Goal: Information Seeking & Learning: Learn about a topic

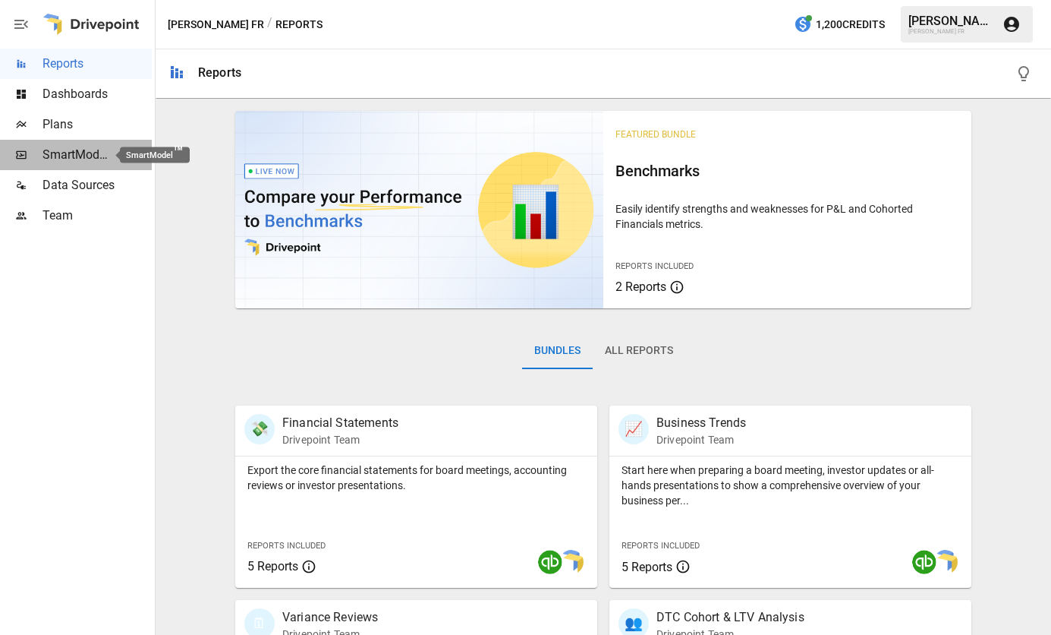
click at [73, 151] on span "SmartModel ™" at bounding box center [76, 155] width 67 height 18
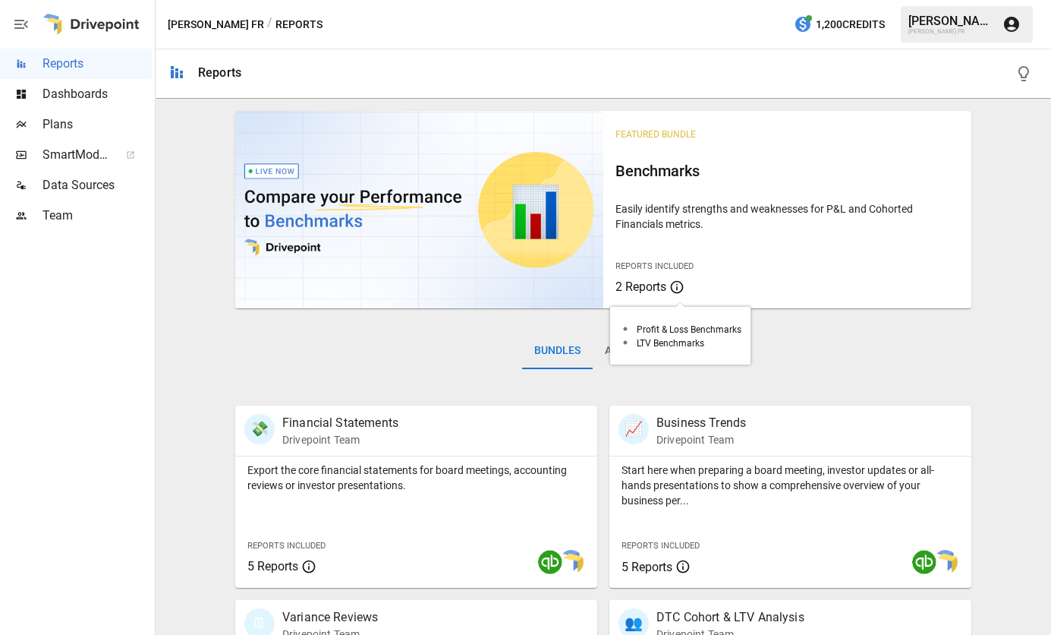
click at [634, 286] on span "2 Reports" at bounding box center [641, 286] width 51 height 14
click at [678, 290] on icon at bounding box center [677, 287] width 13 height 13
click at [657, 290] on span "2 Reports" at bounding box center [641, 286] width 51 height 14
click at [670, 279] on icon at bounding box center [677, 287] width 15 height 18
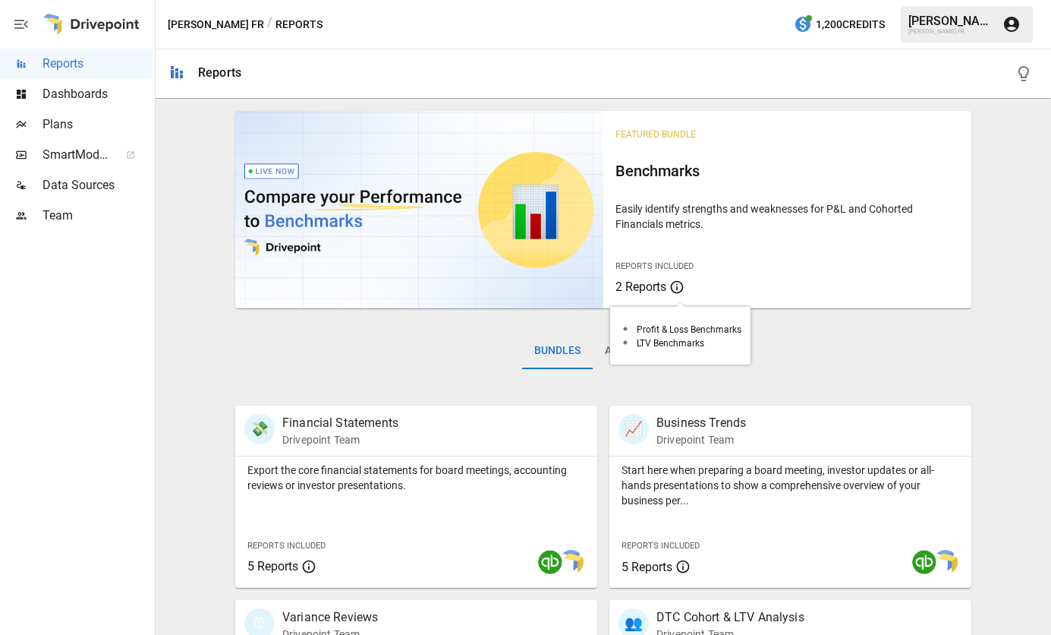
click at [670, 279] on icon at bounding box center [677, 287] width 15 height 18
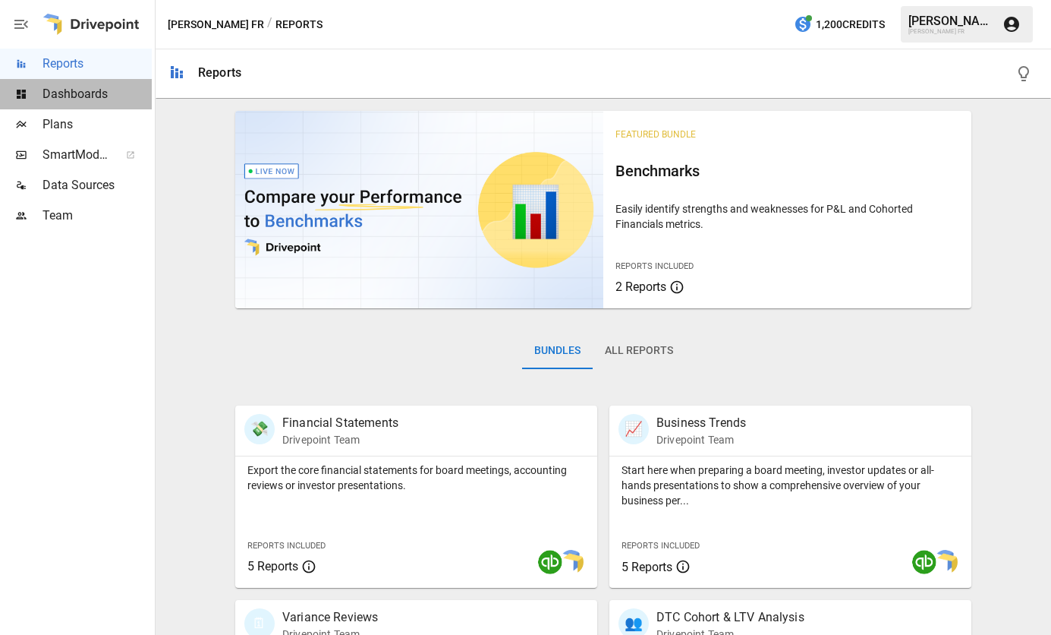
click at [75, 99] on span "Dashboards" at bounding box center [97, 94] width 109 height 18
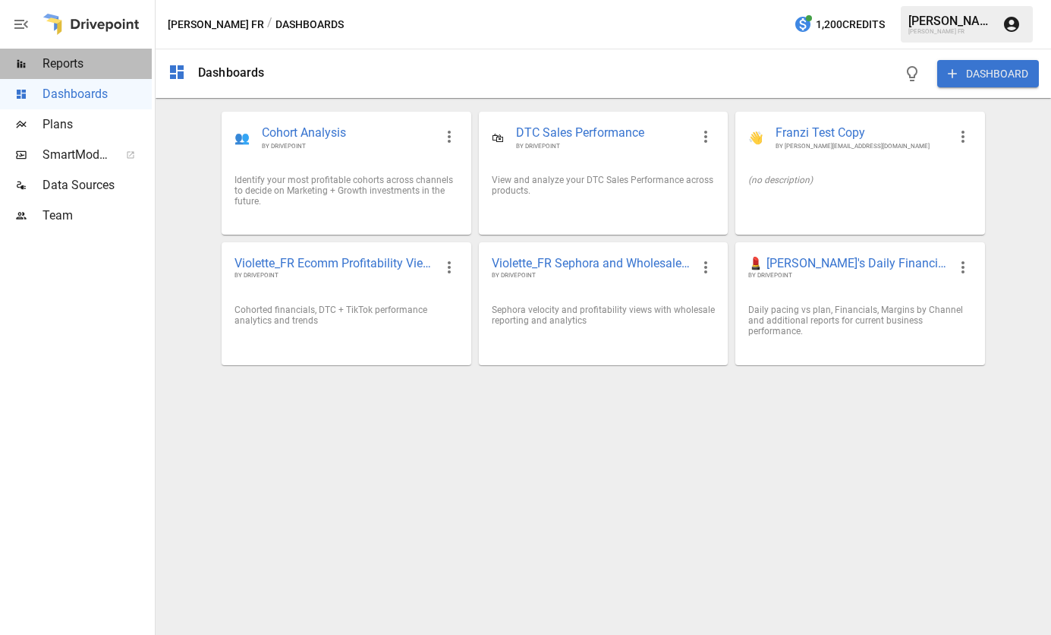
click at [61, 65] on span "Reports" at bounding box center [97, 64] width 109 height 18
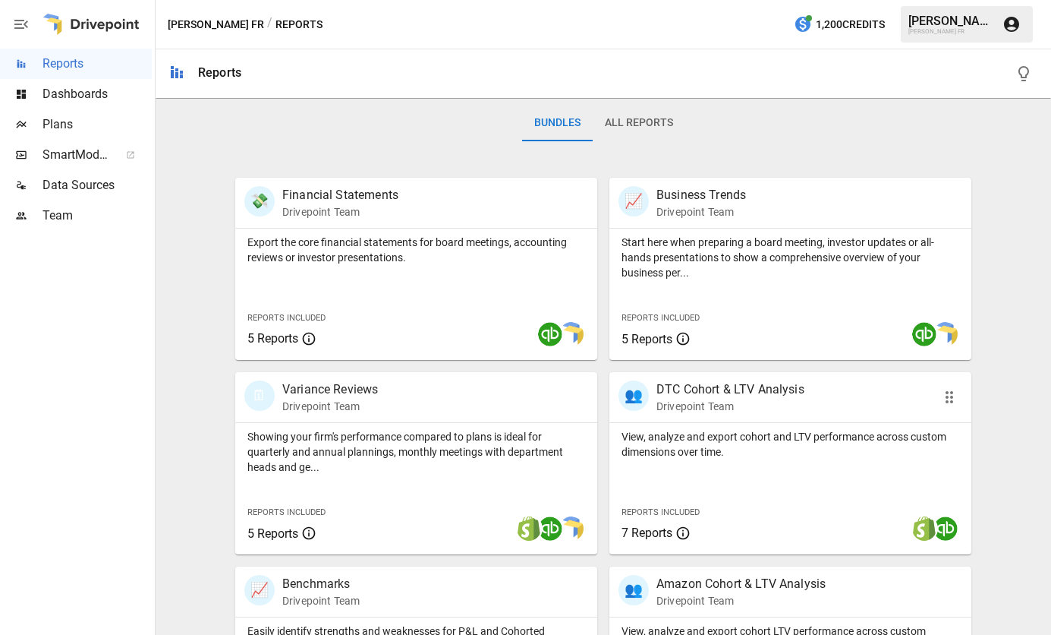
scroll to position [152, 0]
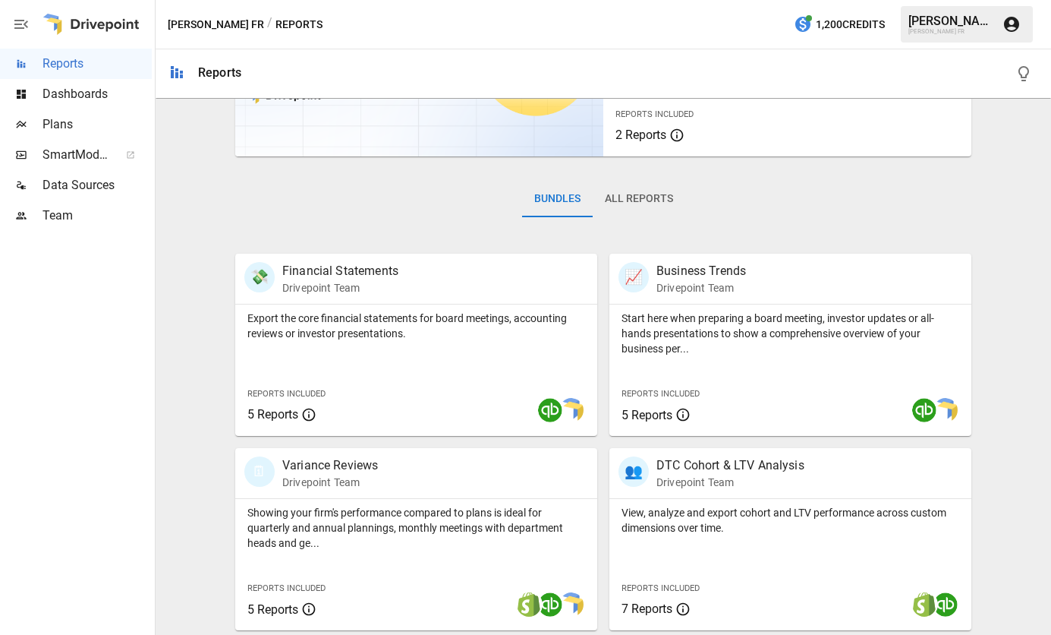
click at [637, 197] on button "All Reports" at bounding box center [639, 199] width 93 height 36
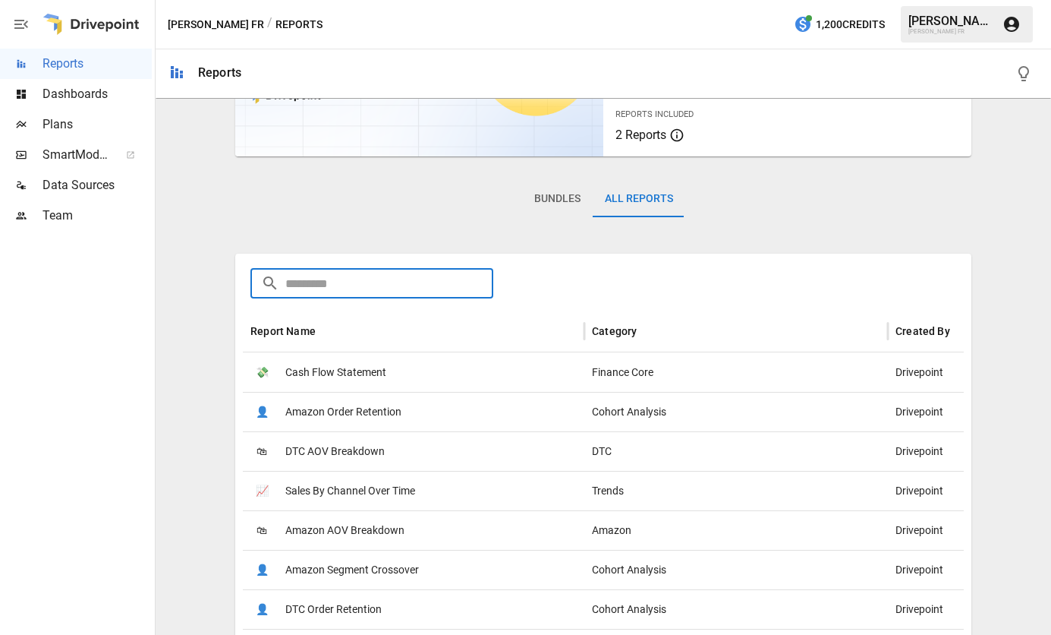
click at [340, 279] on input "text" at bounding box center [389, 283] width 208 height 30
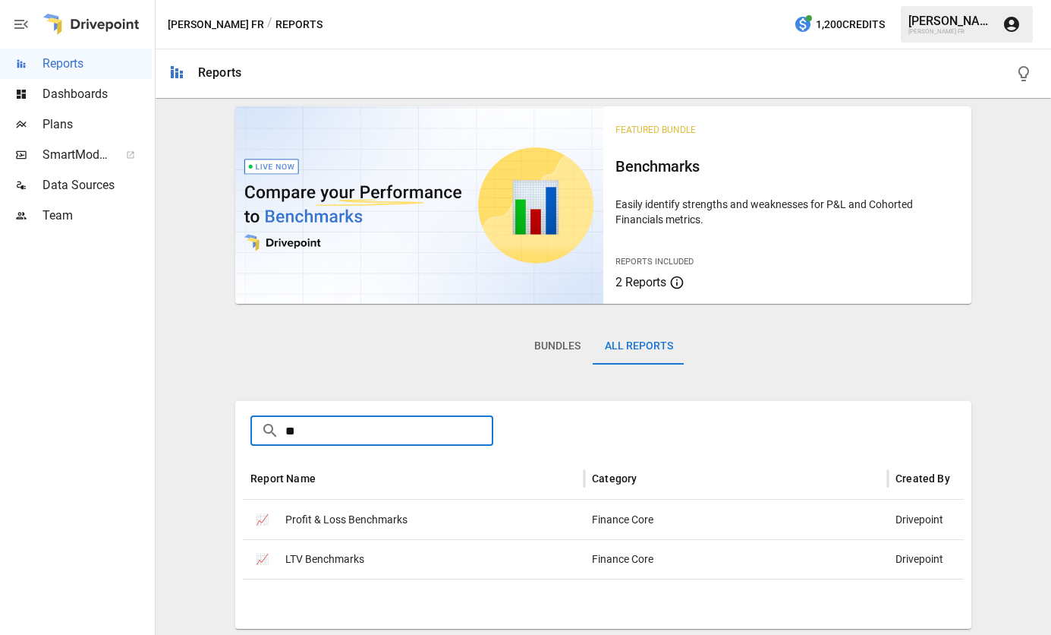
type input "*"
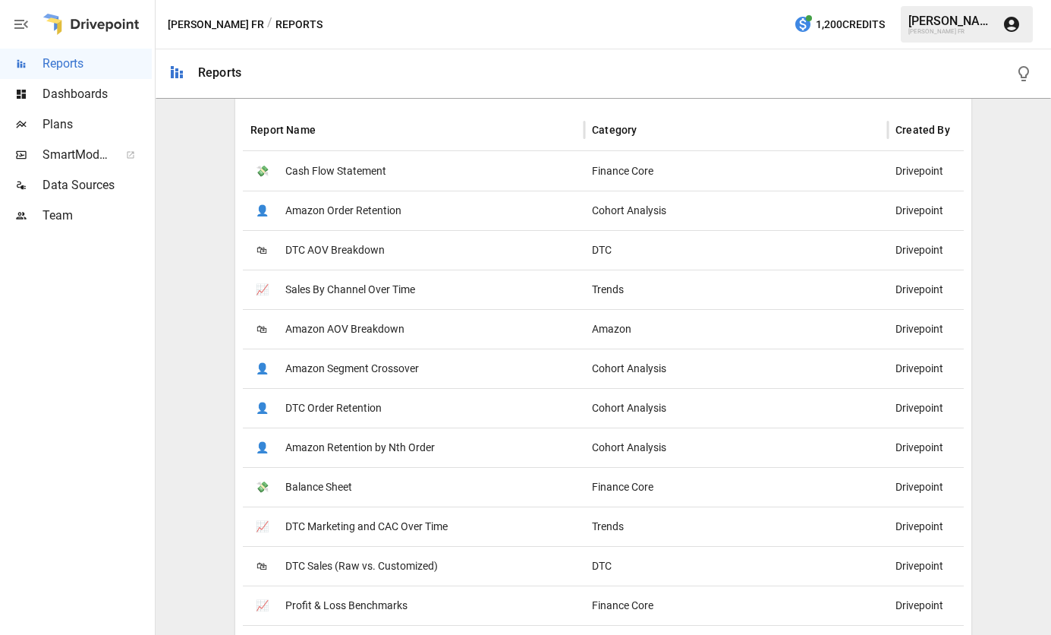
scroll to position [0, 0]
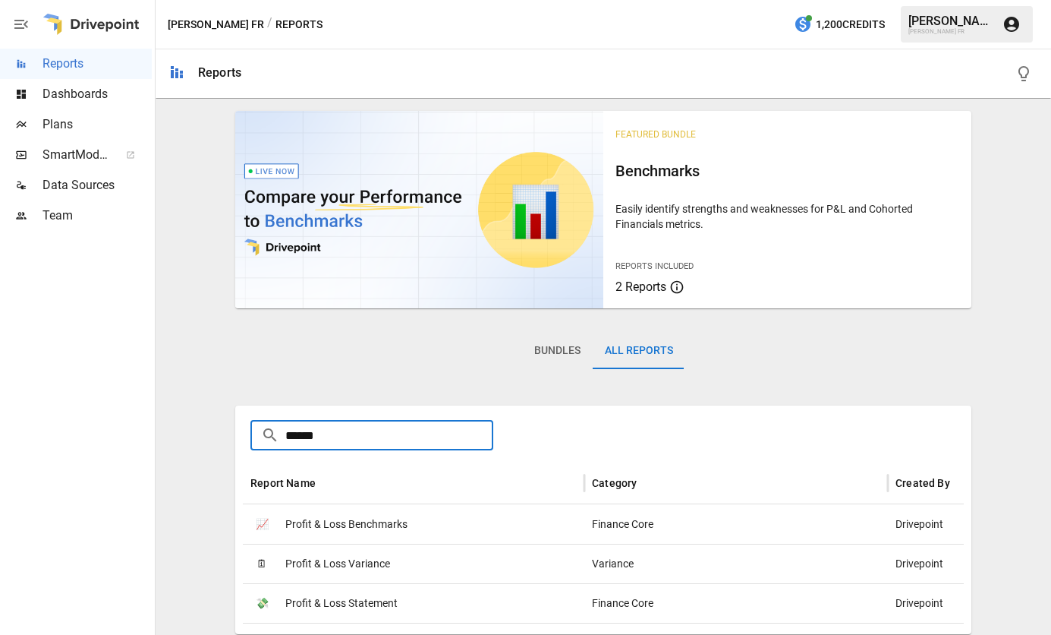
type input "******"
click at [379, 527] on span "Profit & Loss Benchmarks" at bounding box center [346, 524] width 122 height 39
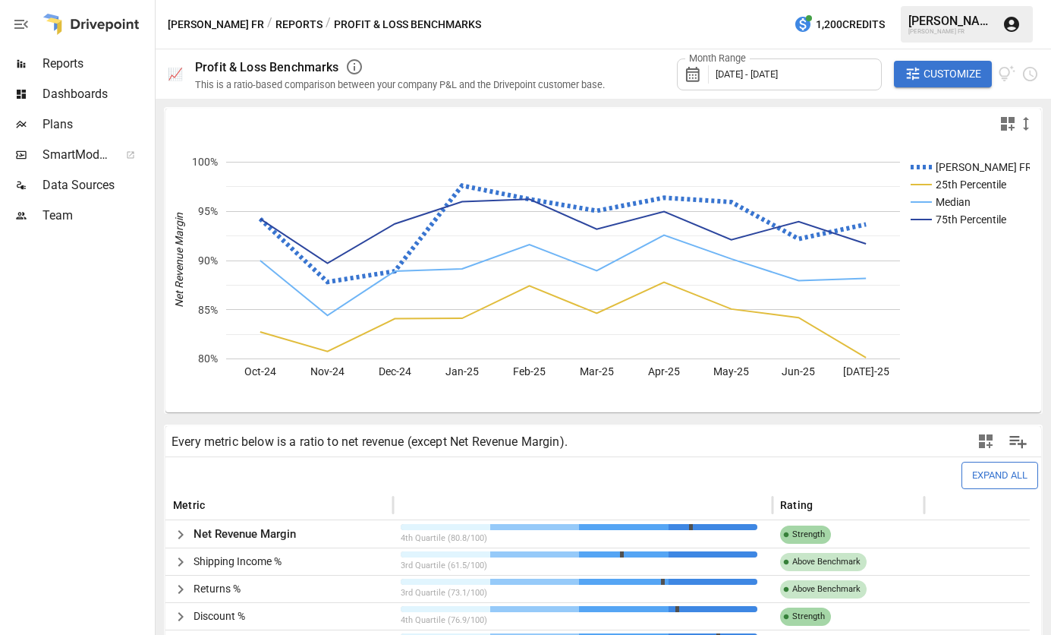
click at [764, 80] on div "Month Range [DATE] - [DATE]" at bounding box center [779, 74] width 205 height 32
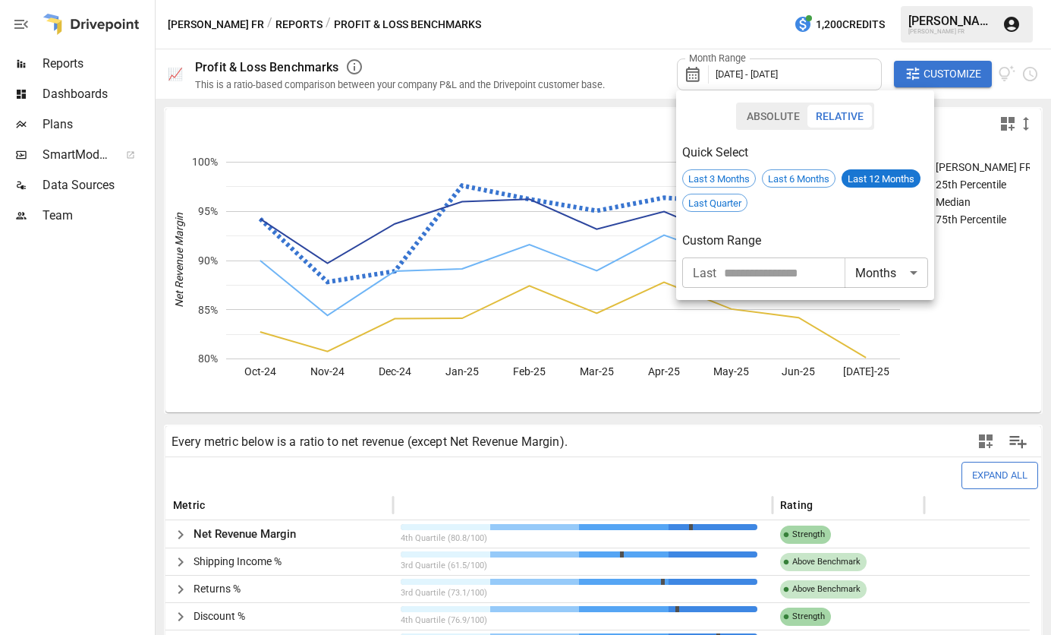
click at [780, 182] on span "Last 6 Months" at bounding box center [799, 178] width 72 height 11
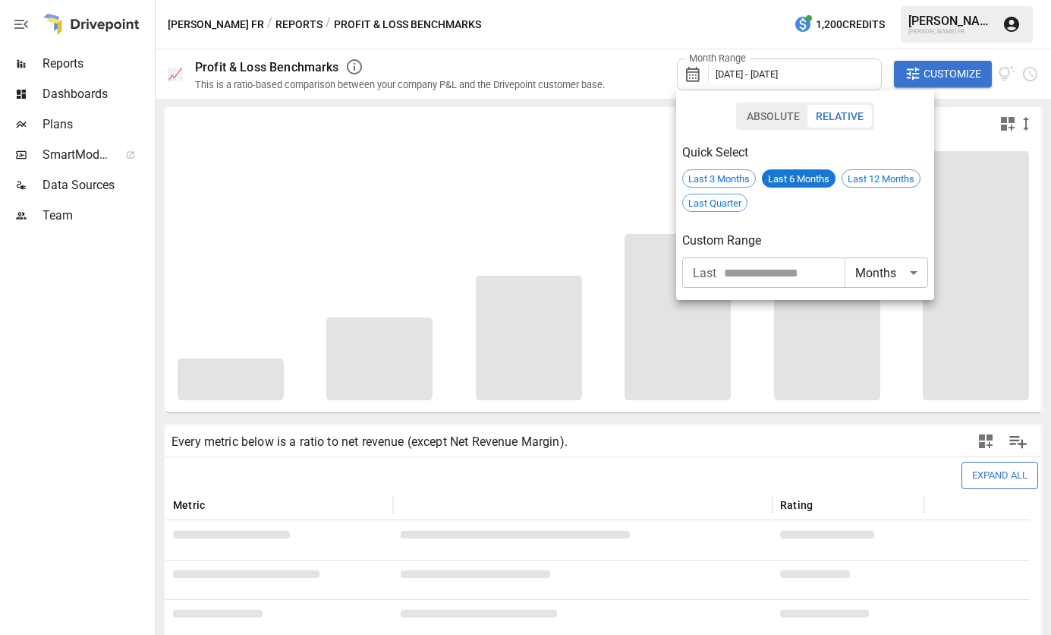
click at [960, 228] on div at bounding box center [525, 317] width 1051 height 635
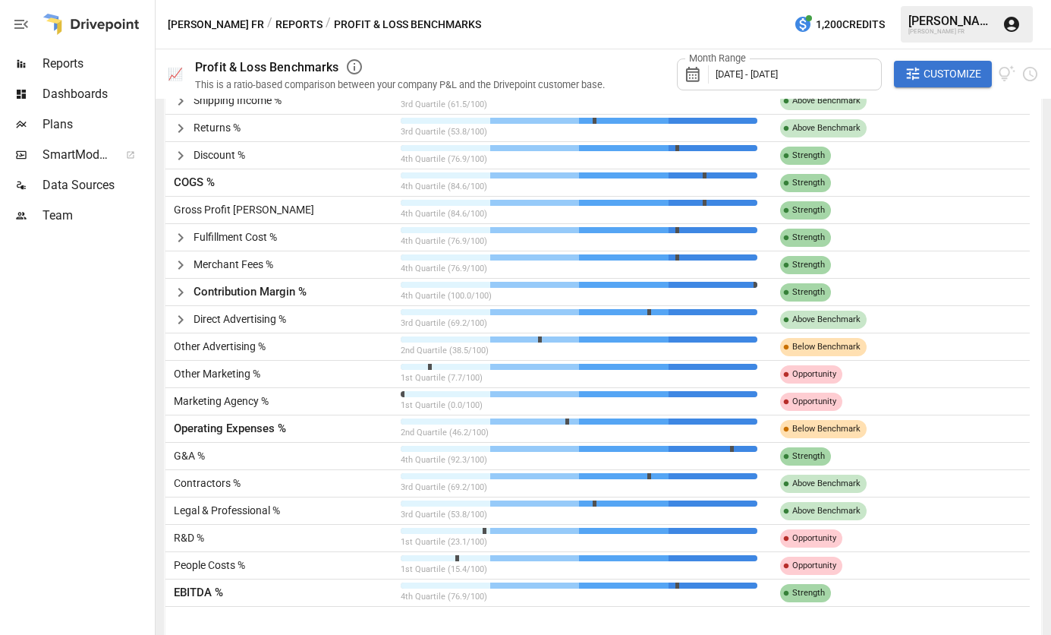
scroll to position [378, 0]
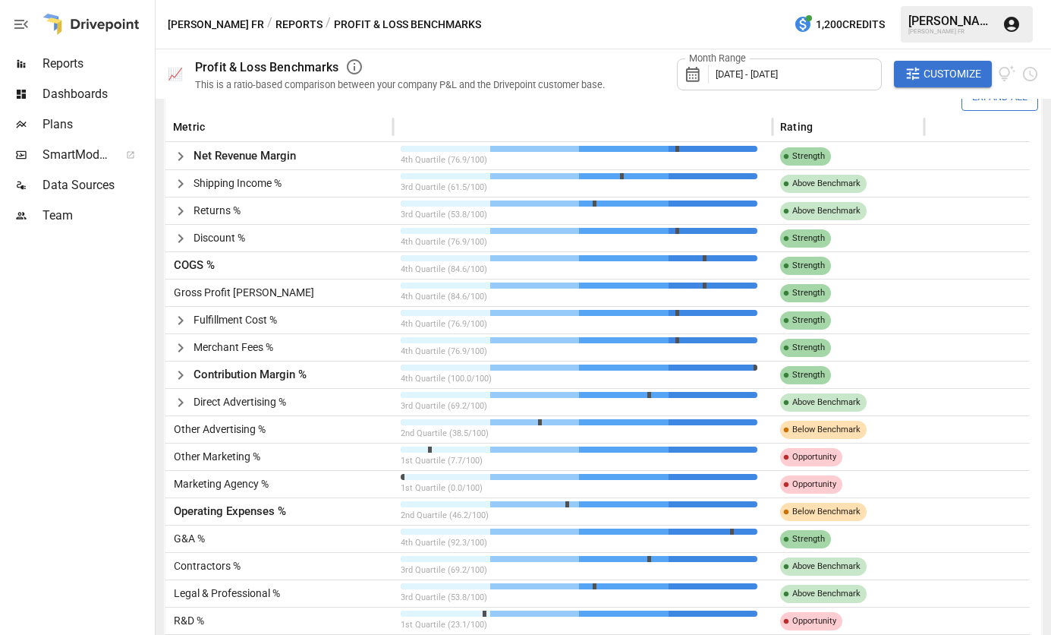
click at [953, 68] on span "Customize" at bounding box center [953, 74] width 58 height 19
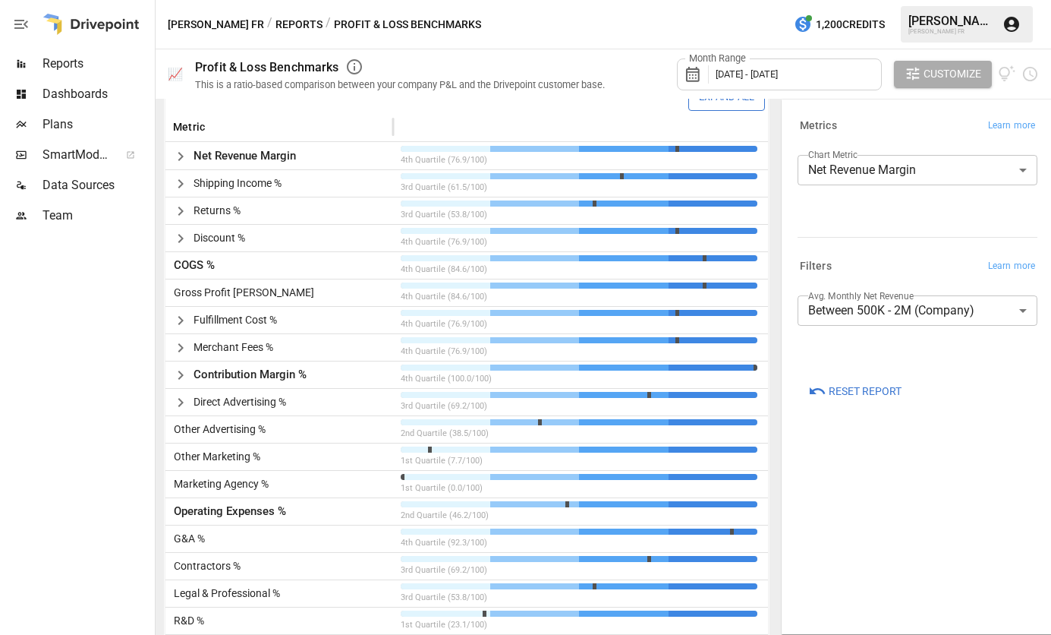
click at [988, 0] on body "Reports Dashboards Plans SmartModel ™ Data Sources Team [PERSON_NAME] FR / Repo…" at bounding box center [525, 0] width 1051 height 0
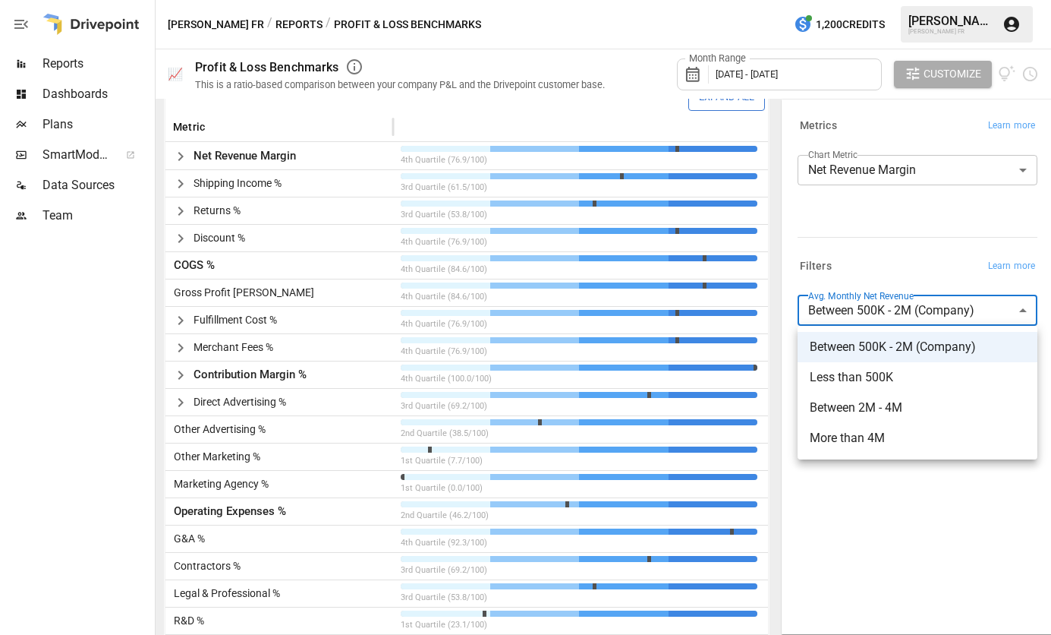
click at [925, 437] on span "More than 4M" at bounding box center [918, 438] width 216 height 18
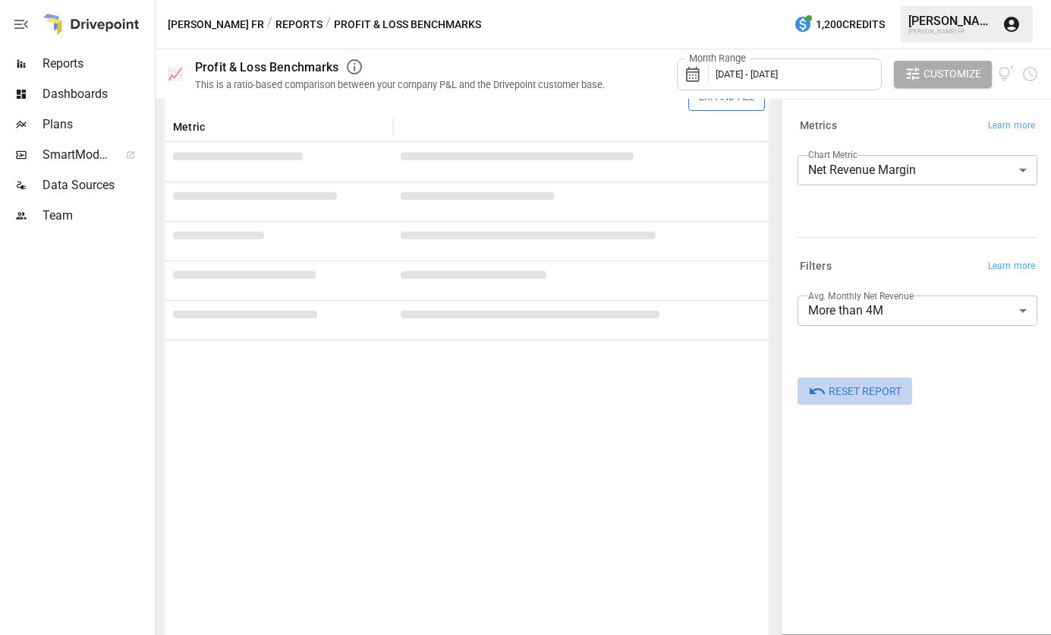
click at [853, 395] on span "Reset Report" at bounding box center [865, 391] width 73 height 19
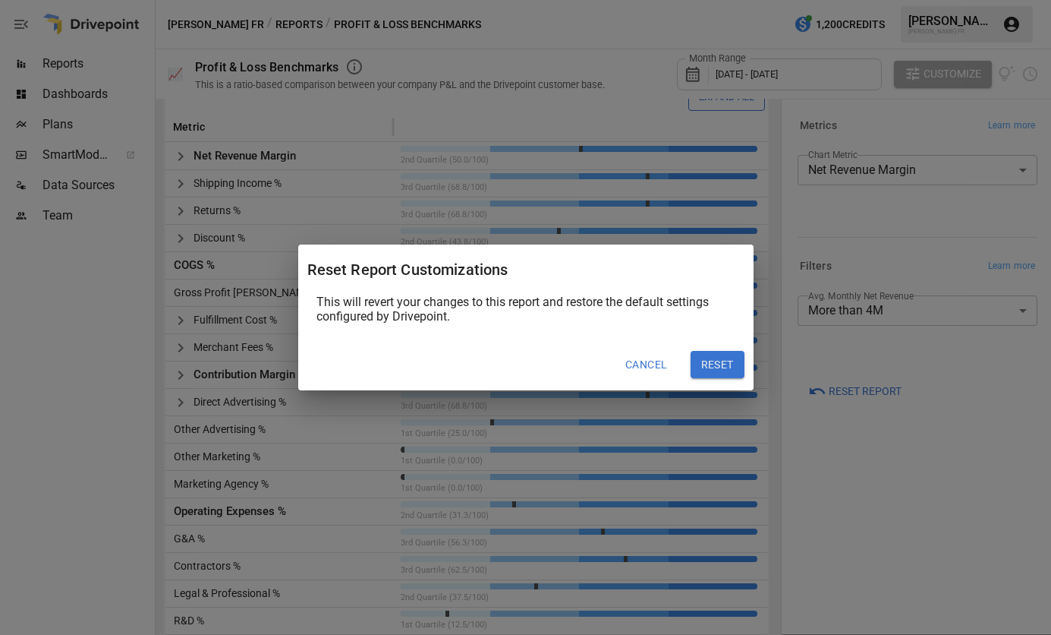
click at [714, 370] on button "Reset" at bounding box center [718, 364] width 54 height 27
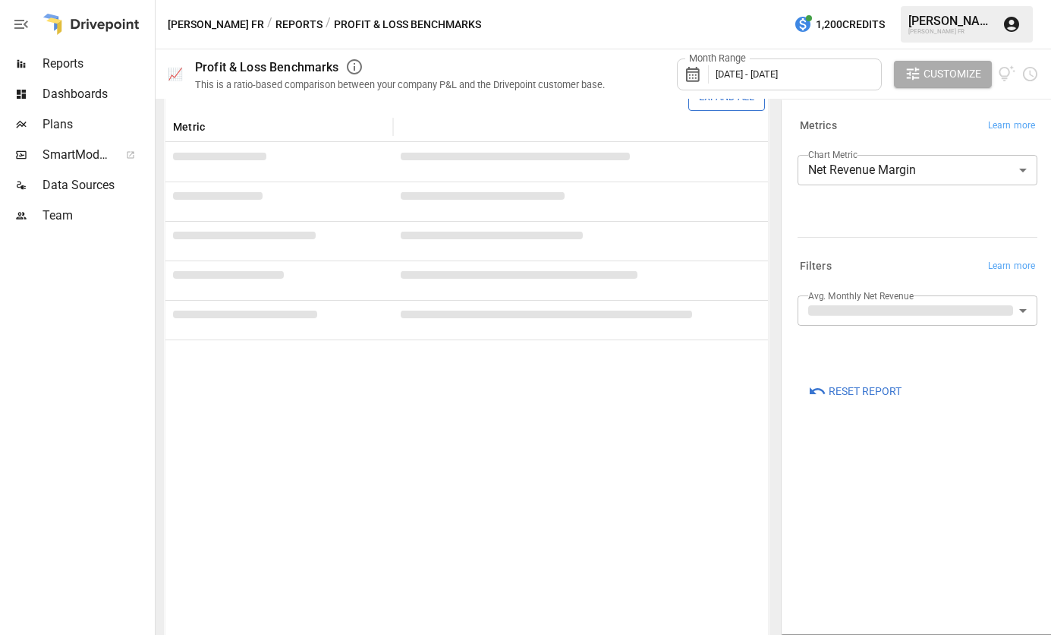
type input "**********"
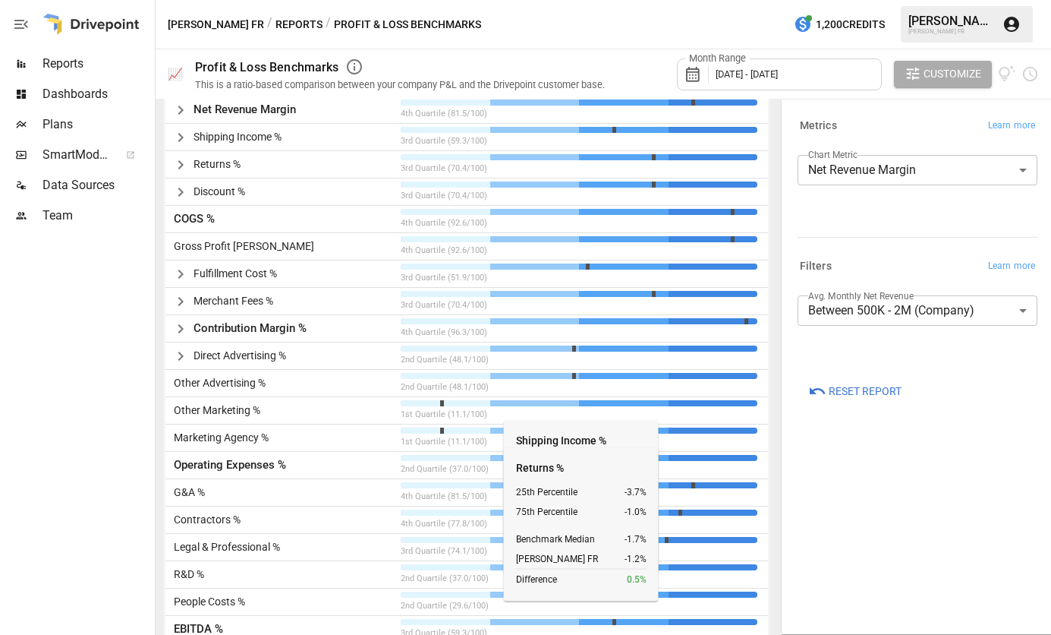
scroll to position [530, 0]
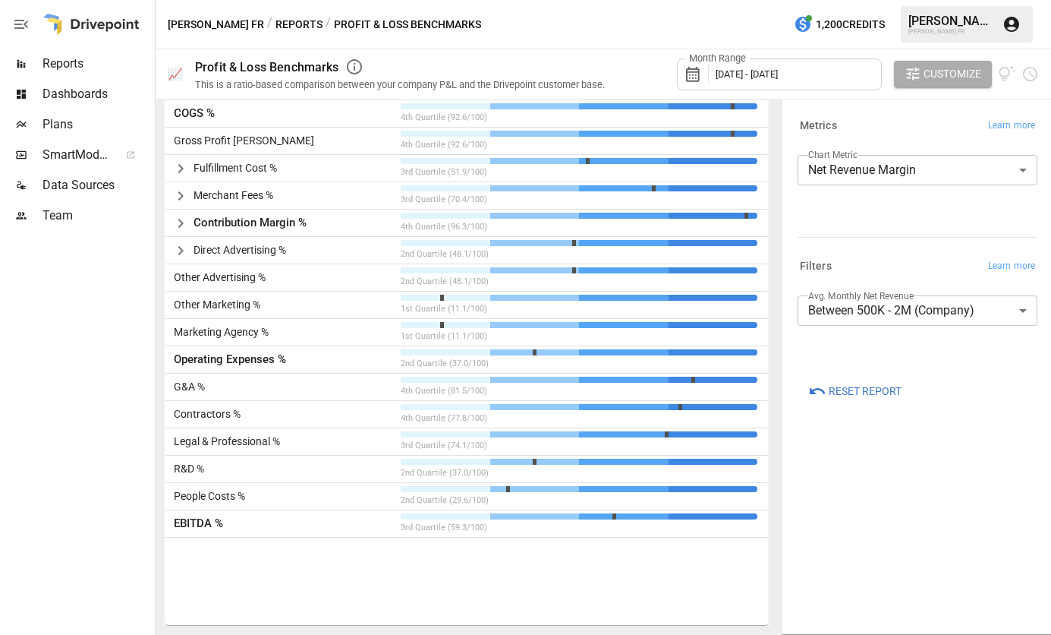
click at [897, 0] on body "Reports Dashboards Plans SmartModel ™ Data Sources Team [PERSON_NAME] FR / Repo…" at bounding box center [525, 0] width 1051 height 0
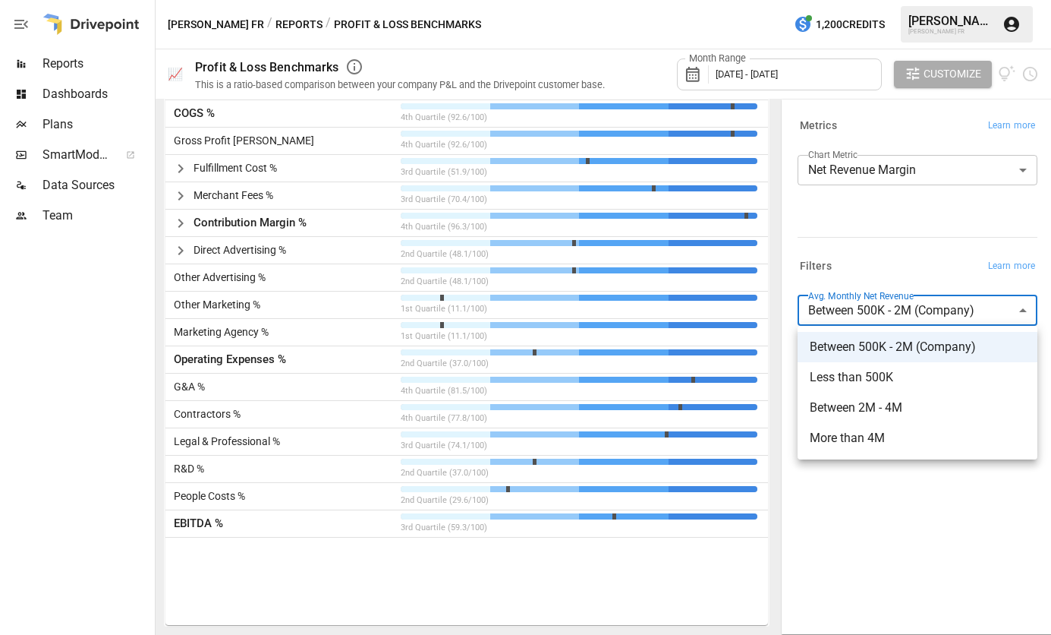
click at [873, 345] on span "Between 500K - 2M (Company)" at bounding box center [918, 347] width 216 height 18
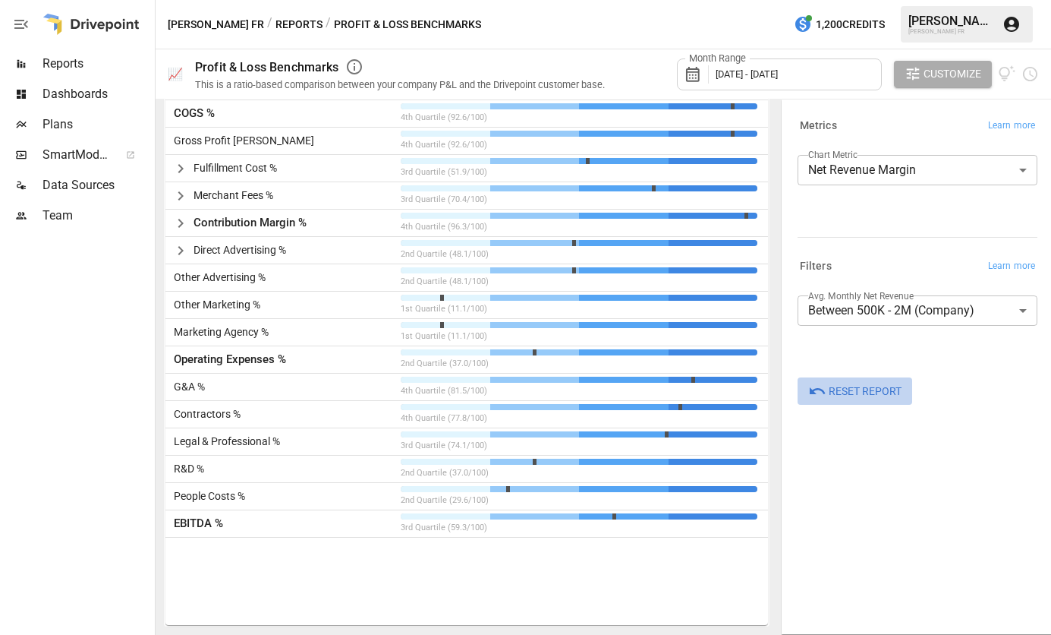
click at [863, 387] on span "Reset Report" at bounding box center [865, 391] width 73 height 19
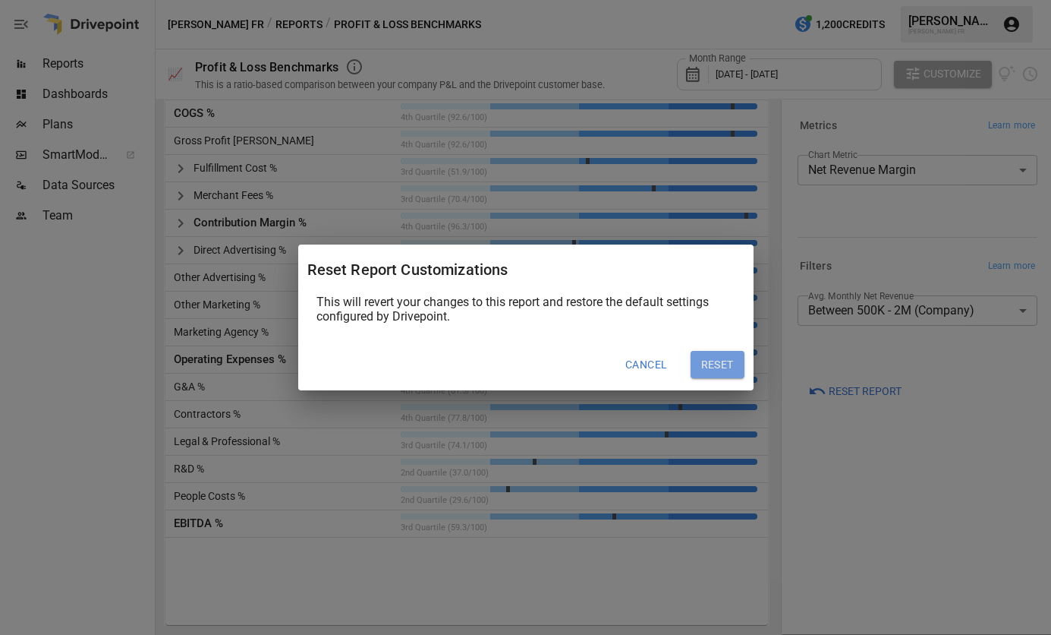
click at [700, 355] on button "Reset" at bounding box center [718, 364] width 54 height 27
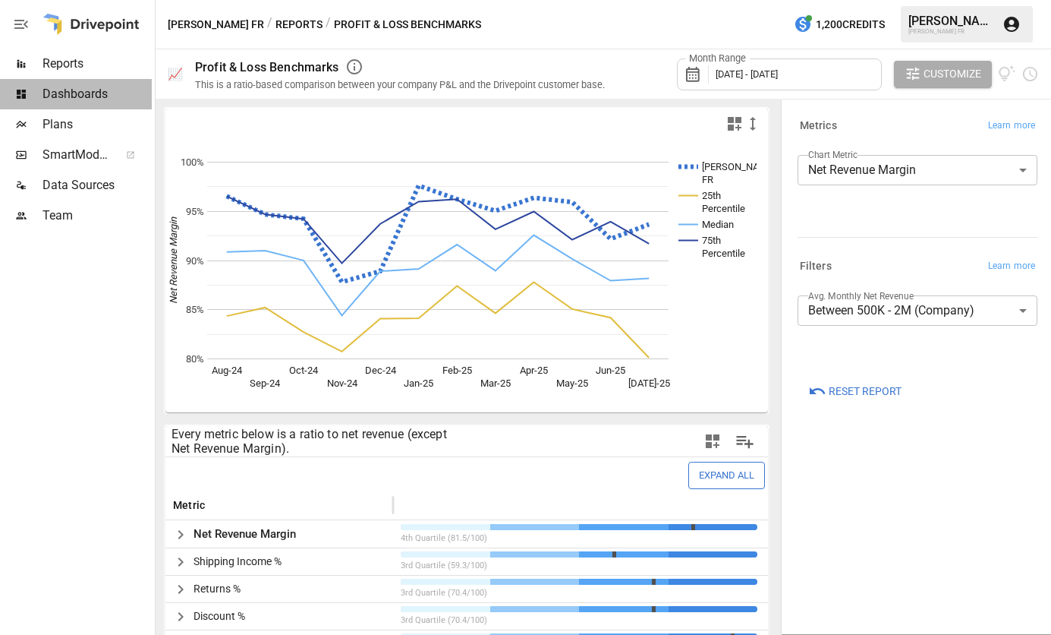
click at [95, 101] on span "Dashboards" at bounding box center [97, 94] width 109 height 18
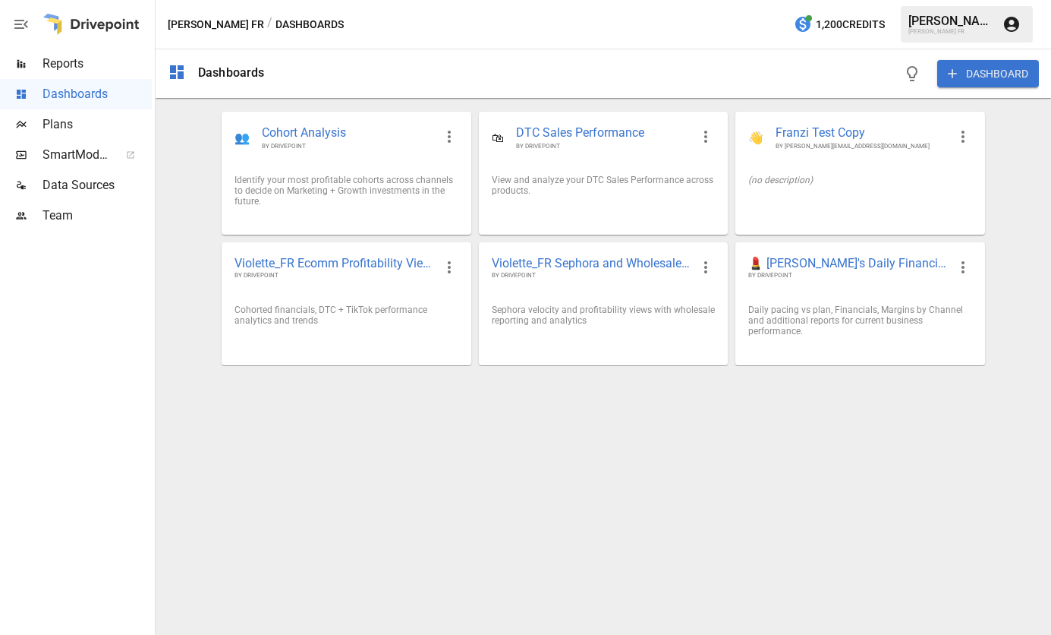
click at [52, 56] on span "Reports" at bounding box center [97, 64] width 109 height 18
